Goal: Download file/media

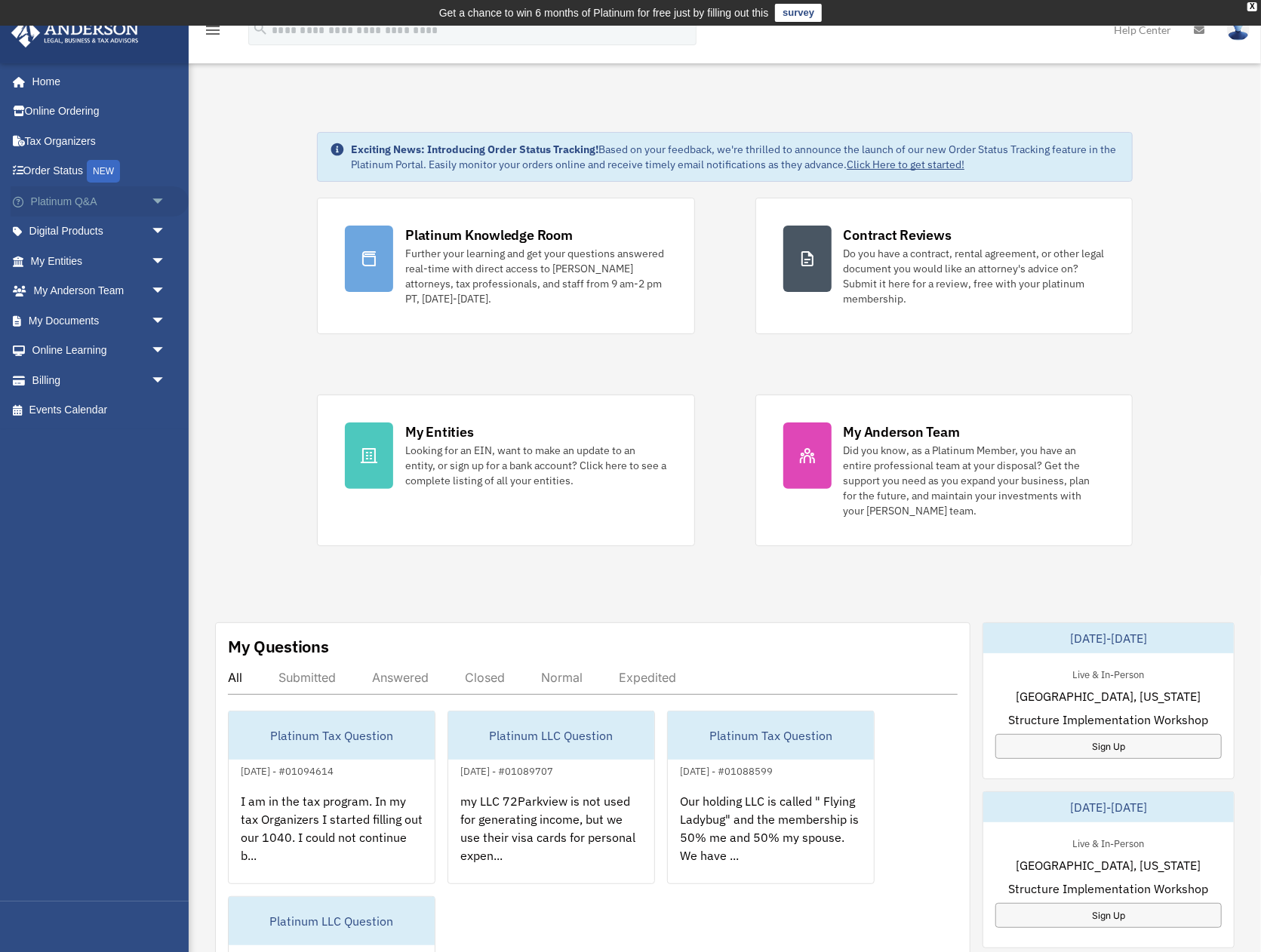
click at [83, 202] on link "Platinum Q&A arrow_drop_down" at bounding box center [100, 201] width 178 height 30
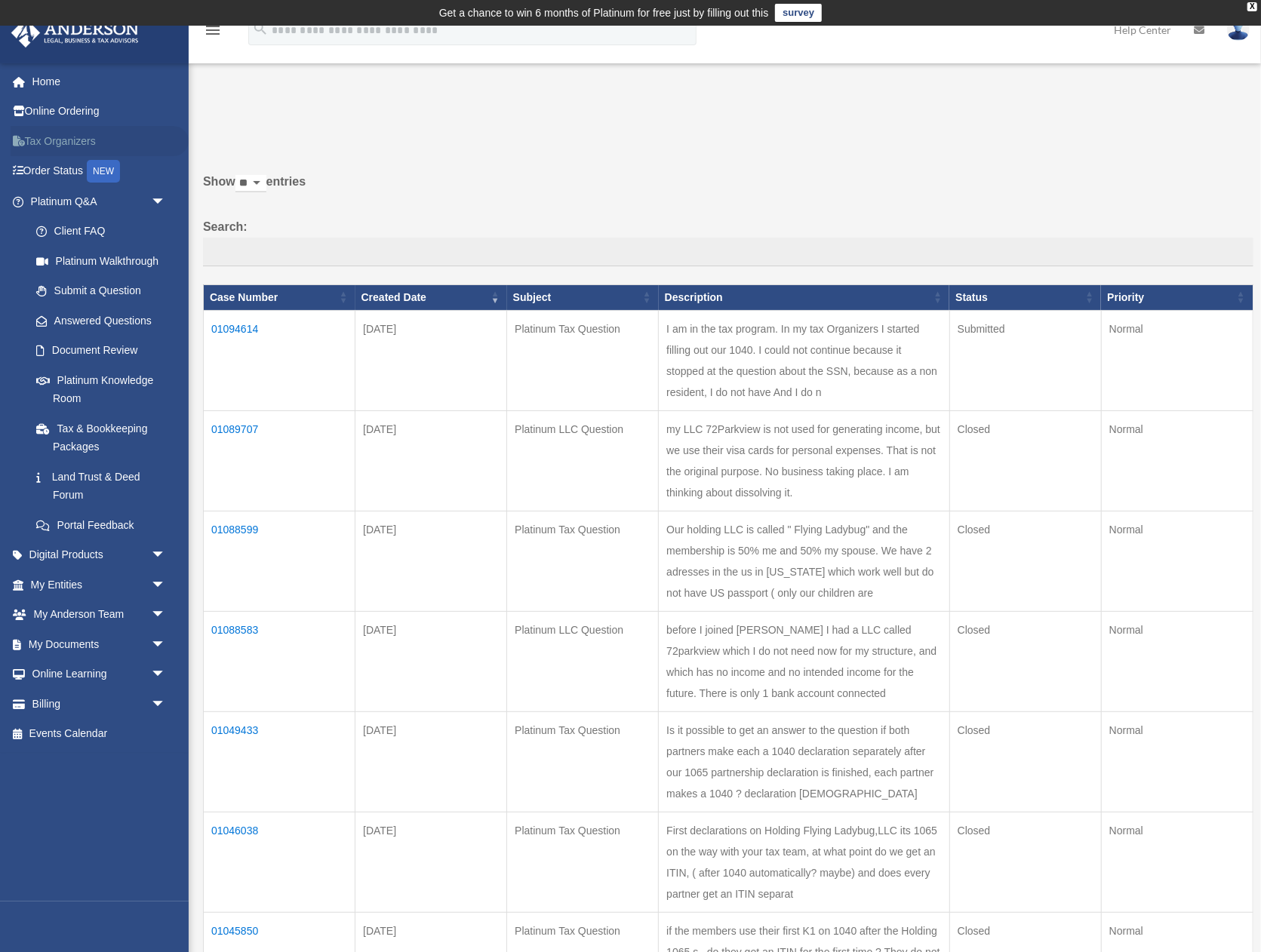
click at [59, 138] on link "Tax Organizers" at bounding box center [100, 141] width 178 height 30
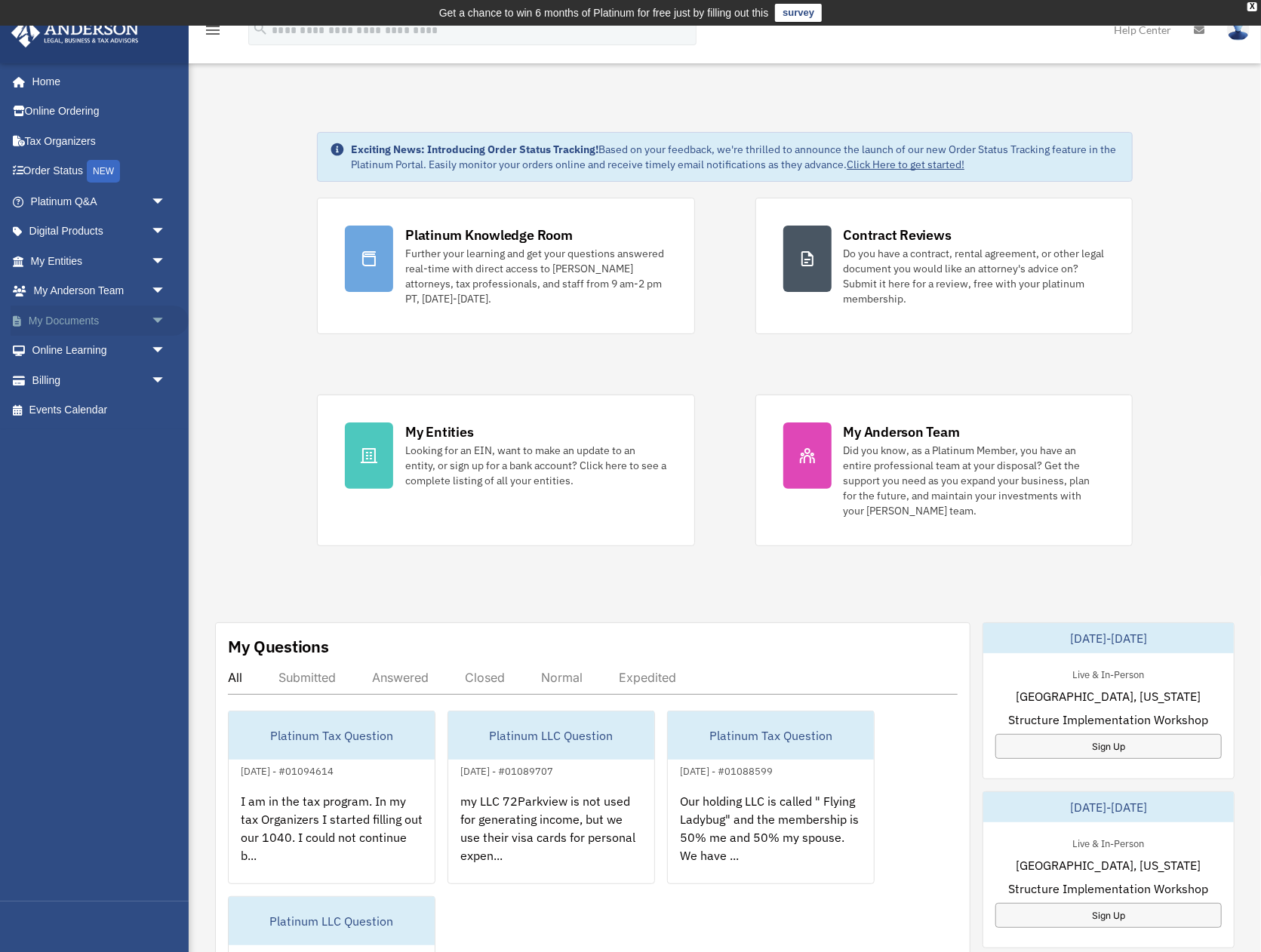
click at [155, 317] on span "arrow_drop_down" at bounding box center [166, 322] width 30 height 31
click at [68, 345] on link "Box" at bounding box center [105, 351] width 168 height 30
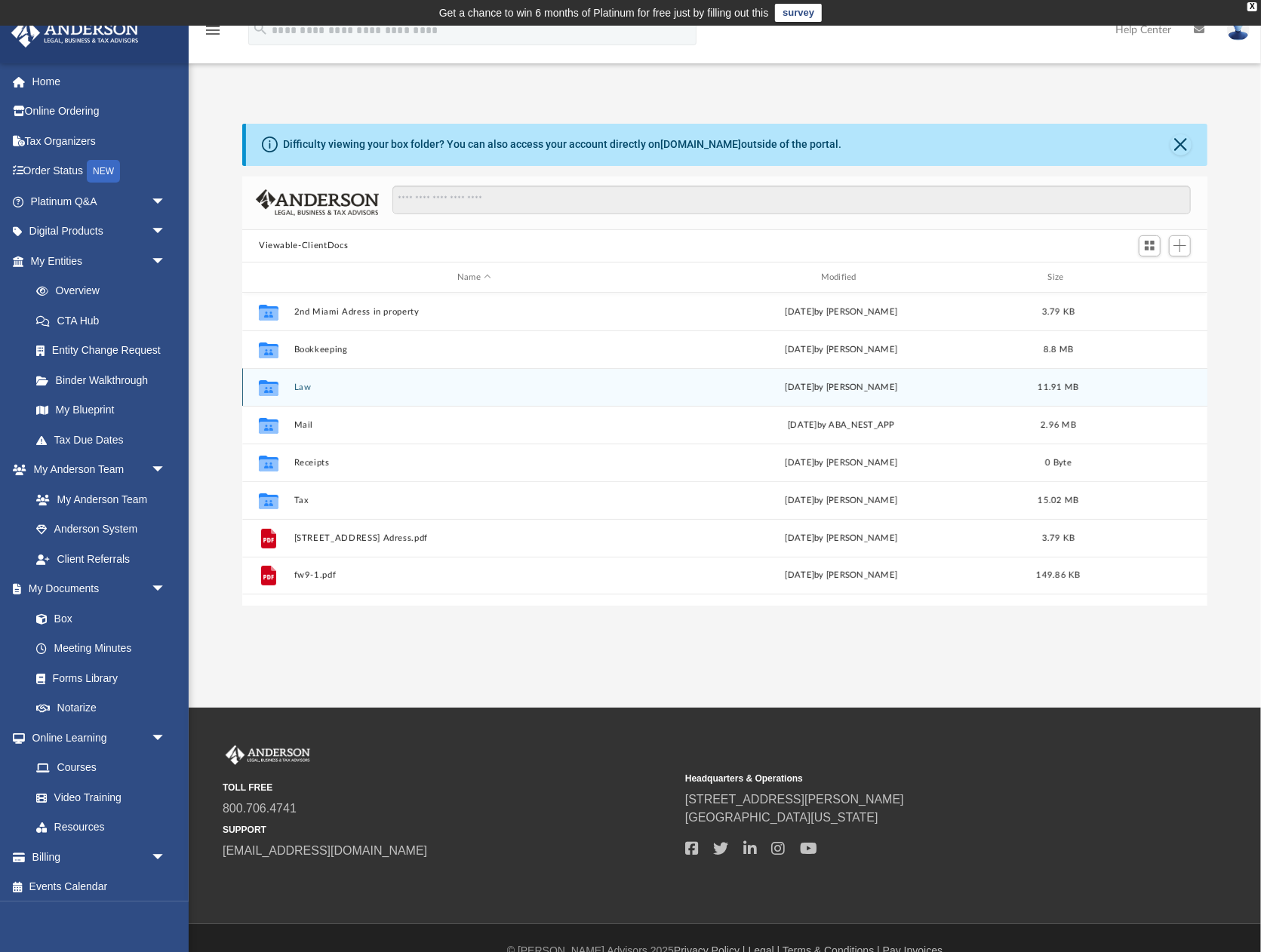
scroll to position [342, 965]
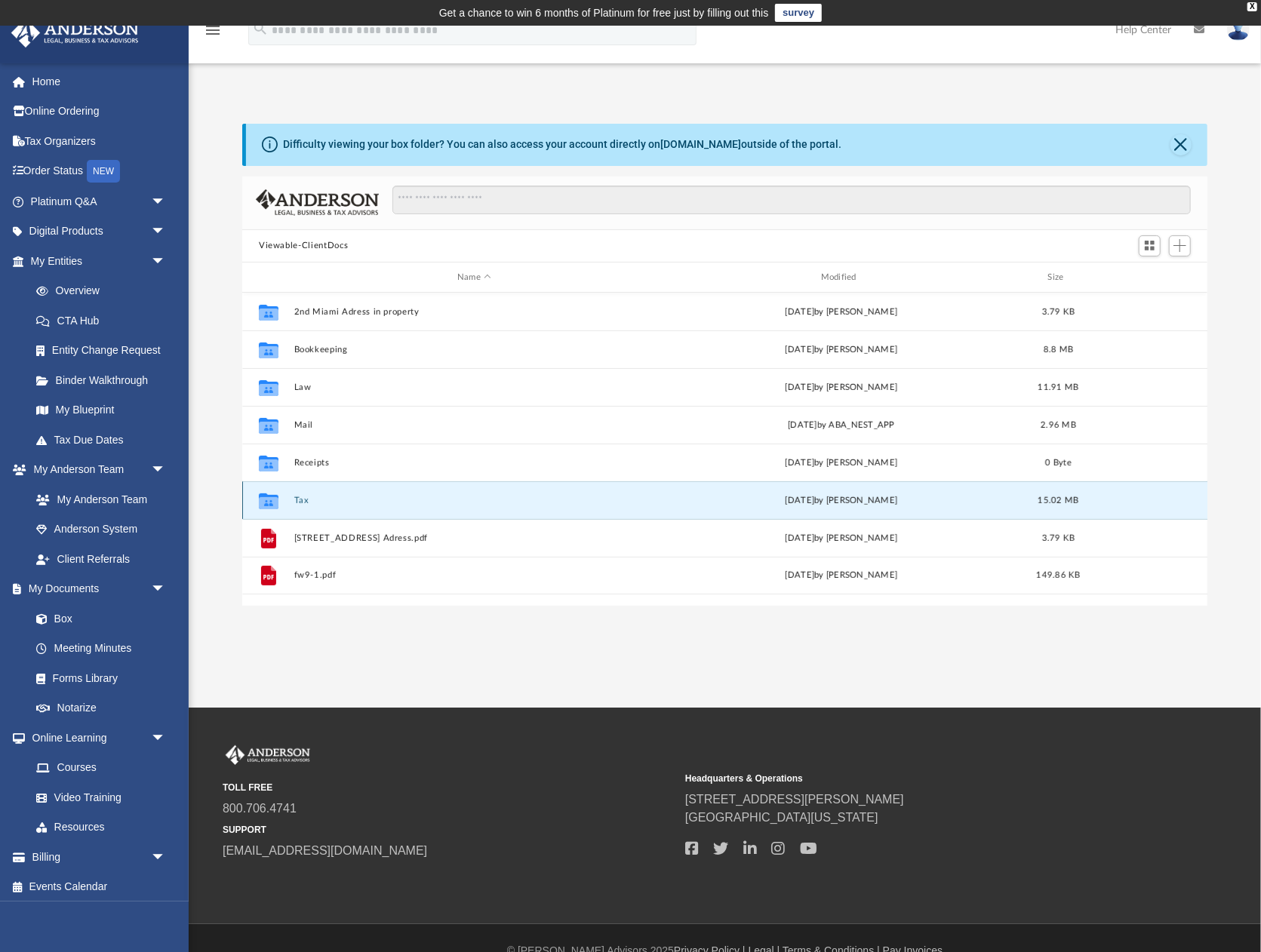
click at [306, 499] on button "Tax" at bounding box center [475, 501] width 361 height 10
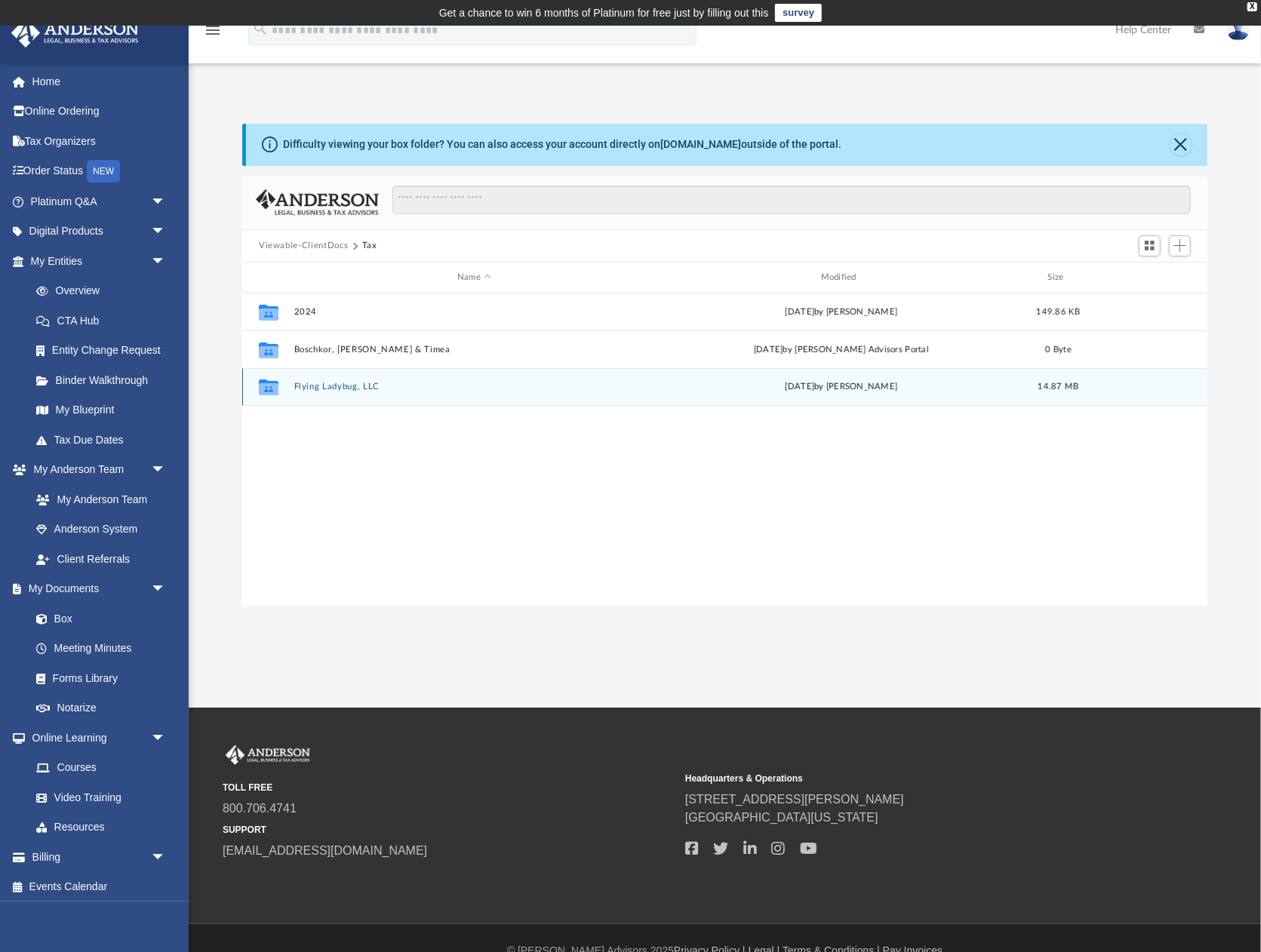
click at [334, 385] on button "Flying Ladybug, LLC" at bounding box center [475, 387] width 361 height 10
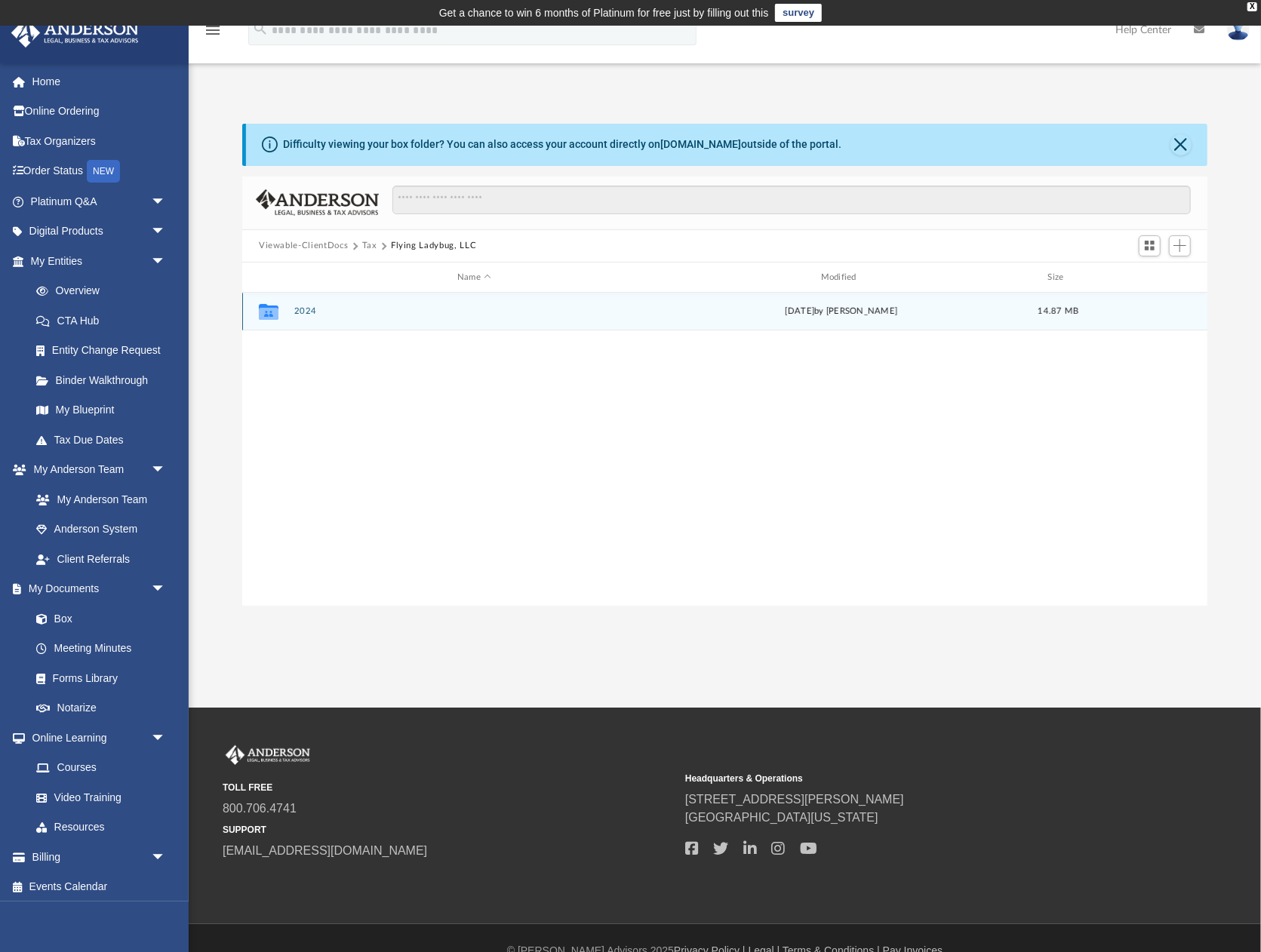
click at [305, 310] on button "2024" at bounding box center [475, 312] width 361 height 10
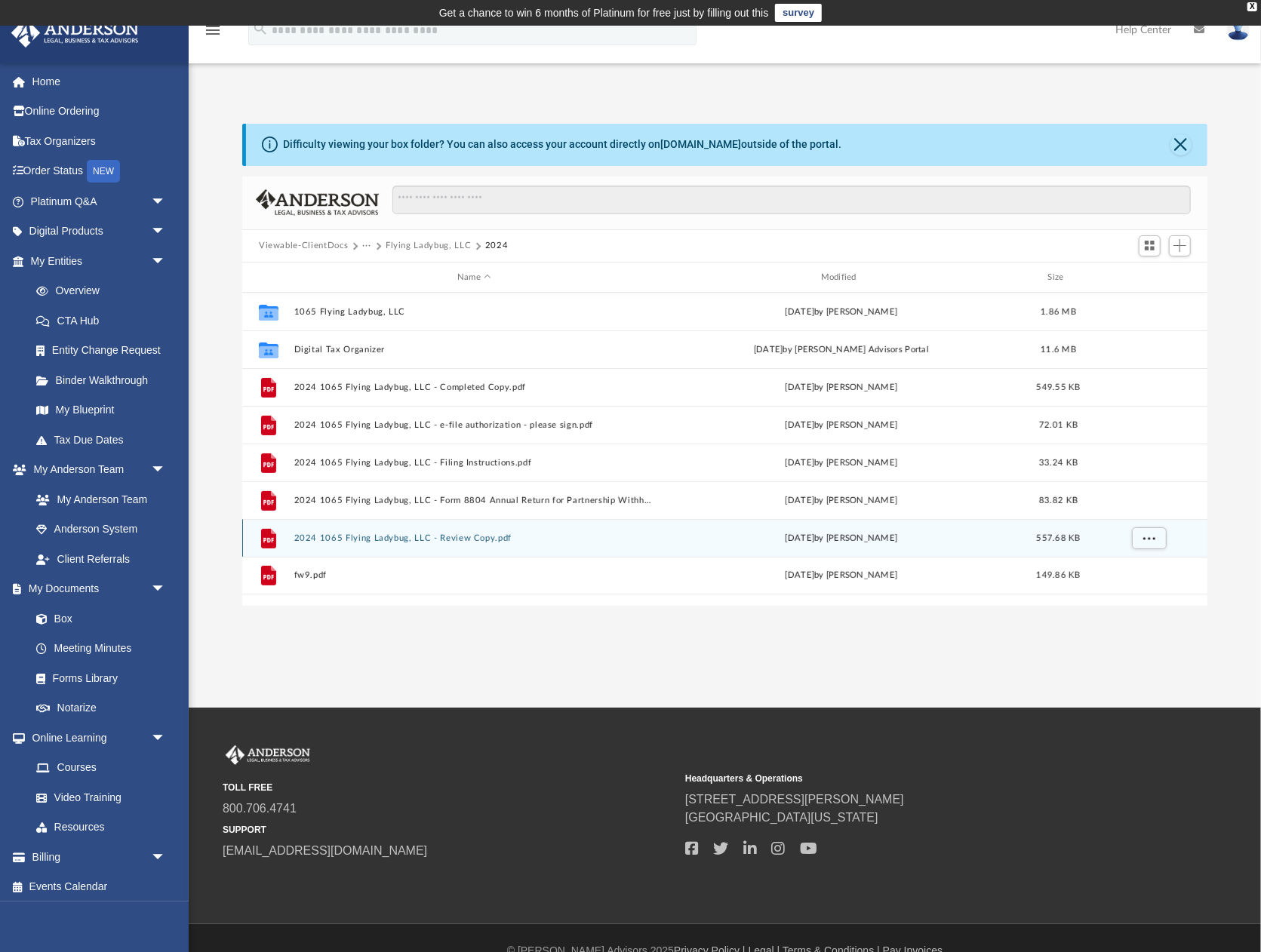
click at [402, 536] on button "2024 1065 Flying Ladybug, LLC - Review Copy.pdf" at bounding box center [475, 538] width 361 height 10
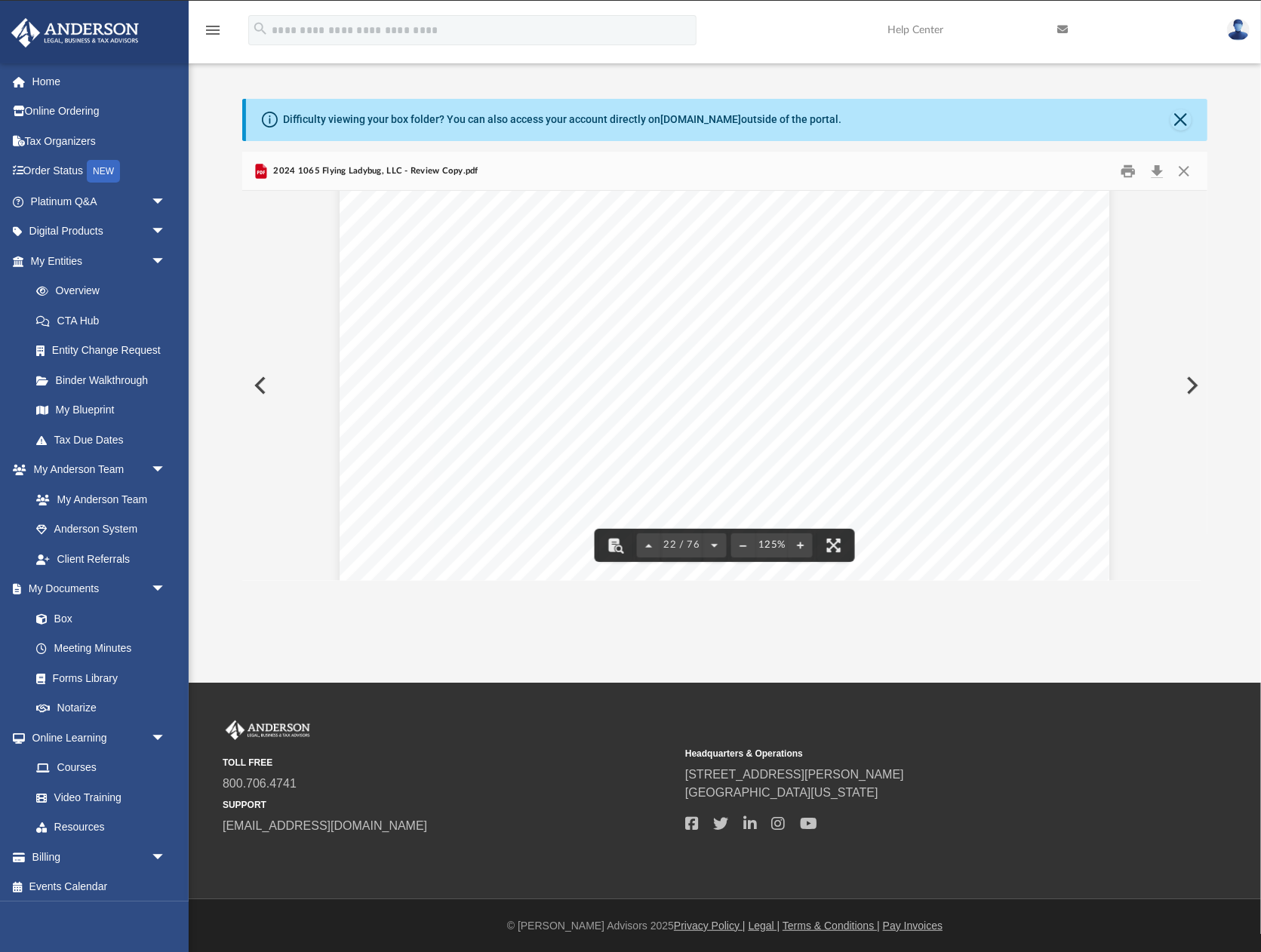
scroll to position [21765, 0]
click at [1237, 27] on img at bounding box center [1238, 29] width 23 height 22
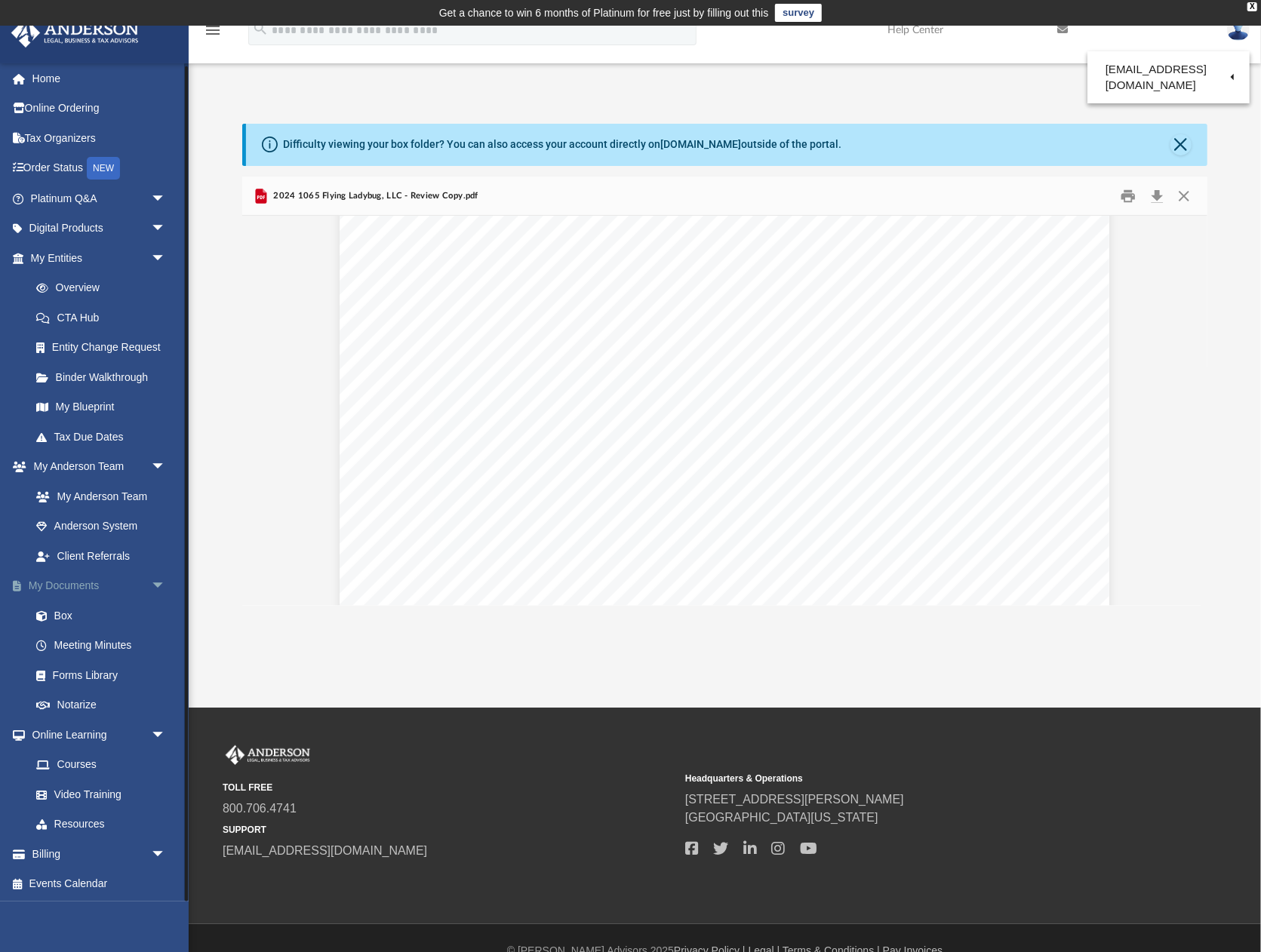
scroll to position [0, 0]
click at [152, 195] on span "arrow_drop_down" at bounding box center [166, 202] width 30 height 31
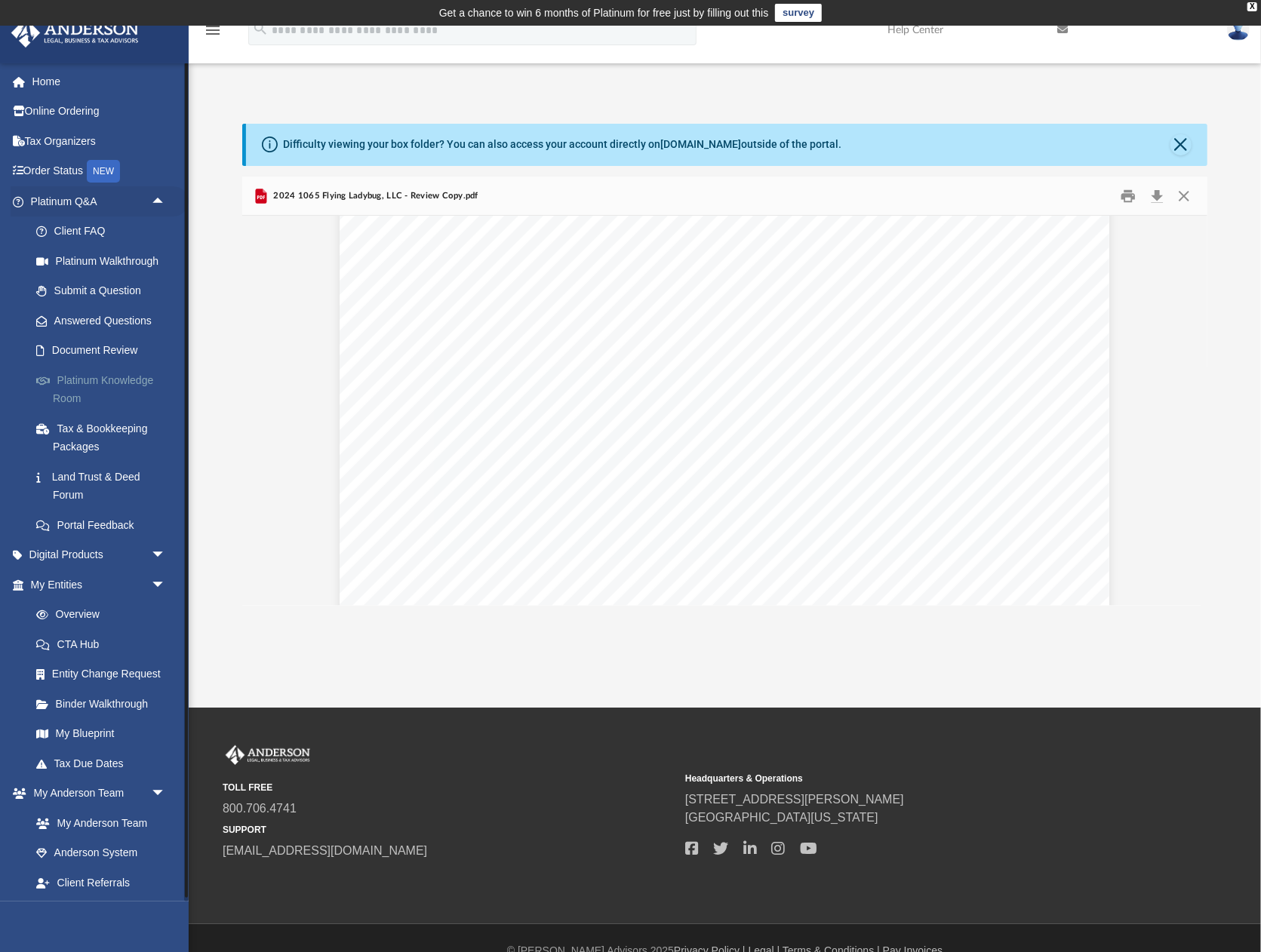
click at [105, 381] on link "Platinum Knowledge Room" at bounding box center [105, 389] width 168 height 48
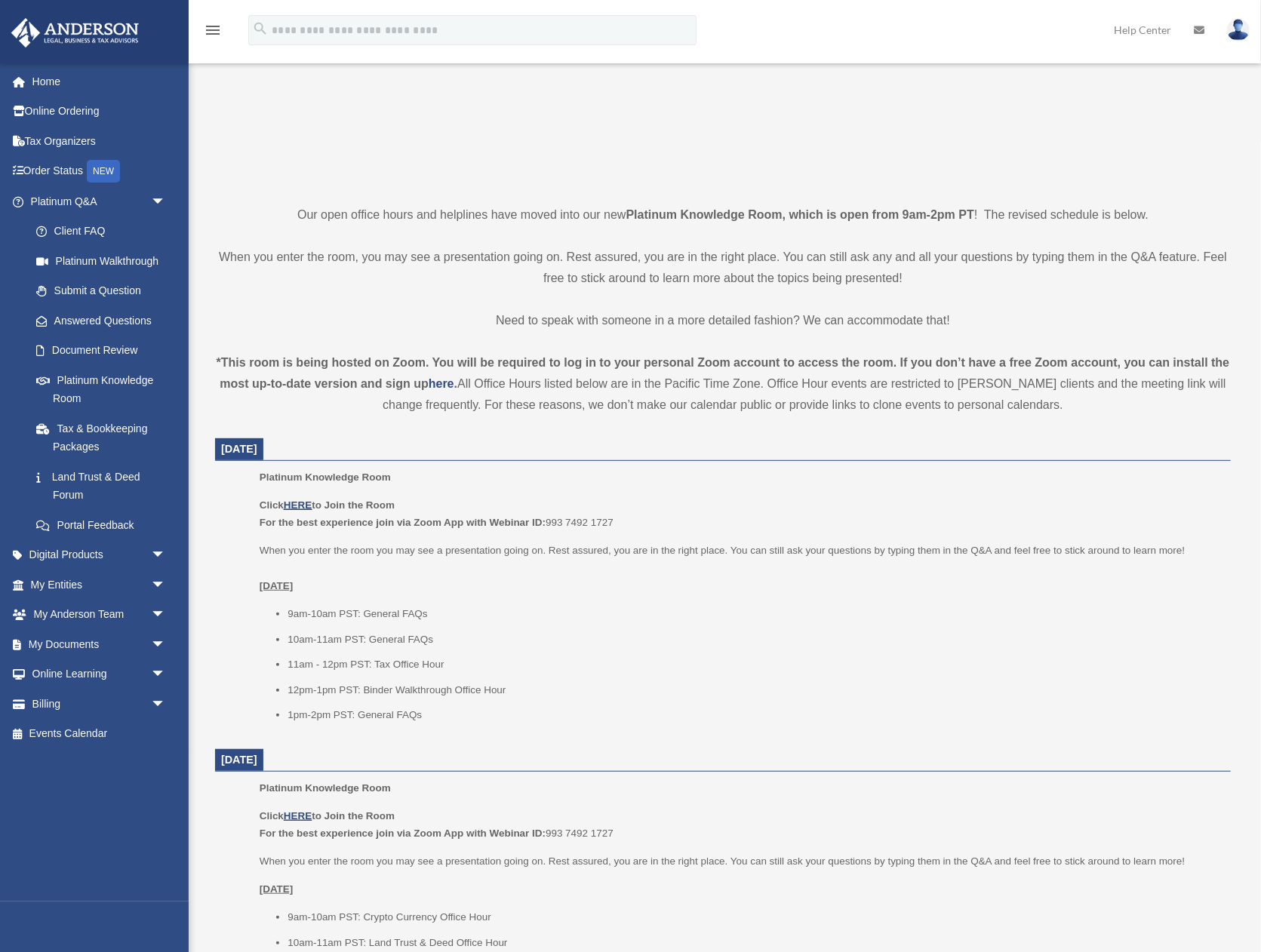
scroll to position [241, 0]
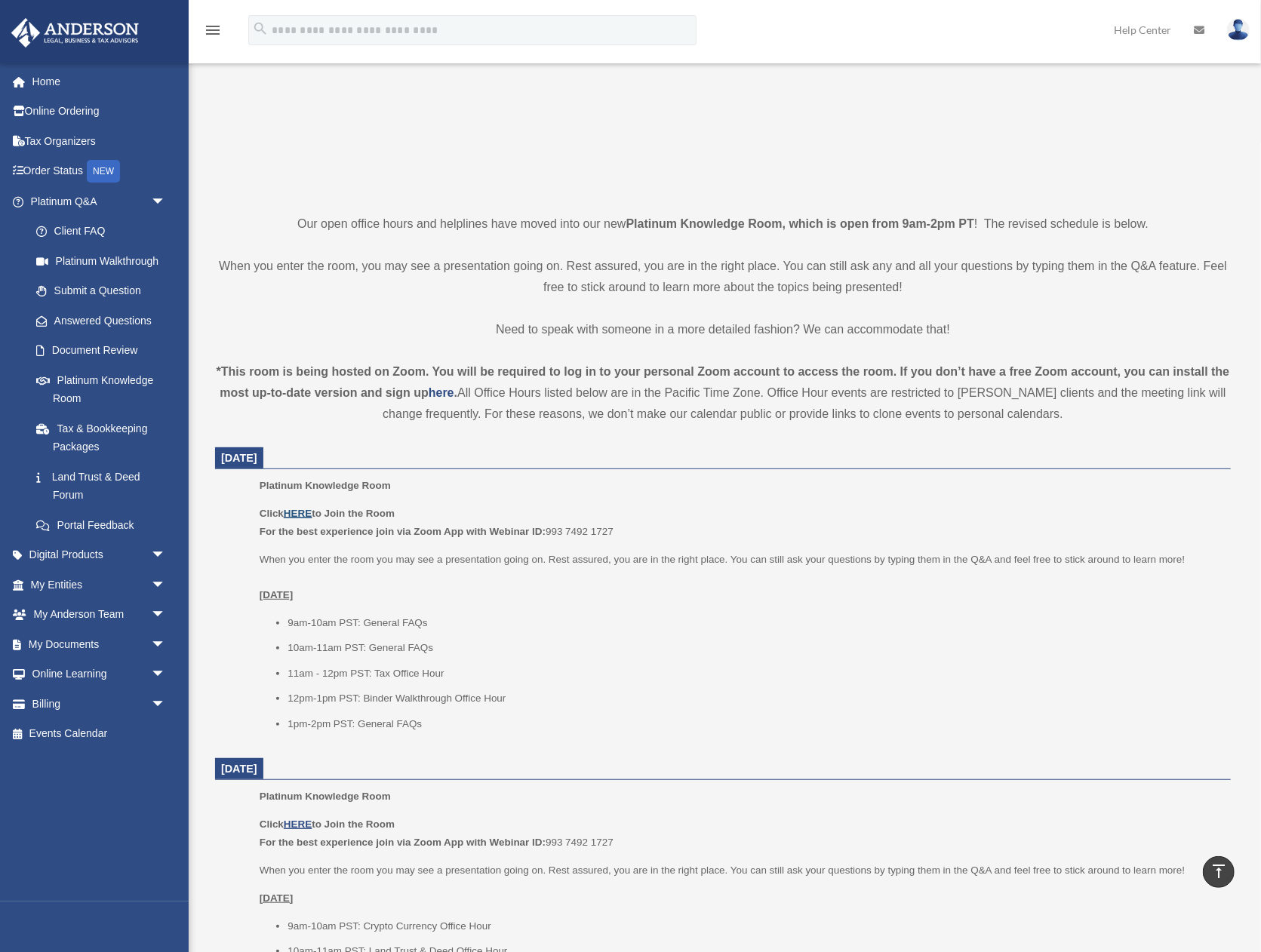
click at [306, 510] on u "HERE" at bounding box center [297, 514] width 27 height 12
